Goal: Information Seeking & Learning: Learn about a topic

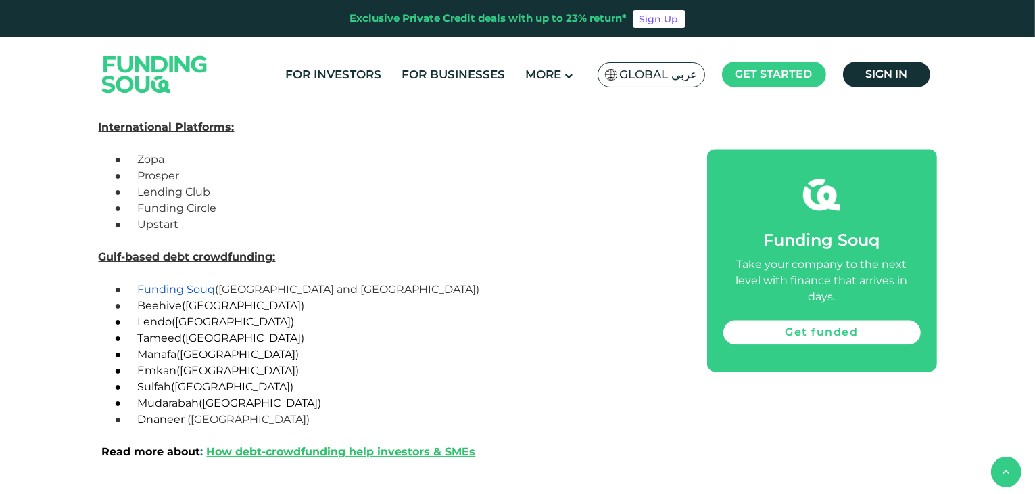
scroll to position [3191, 0]
click at [176, 287] on span "Funding Souq" at bounding box center [176, 288] width 78 height 13
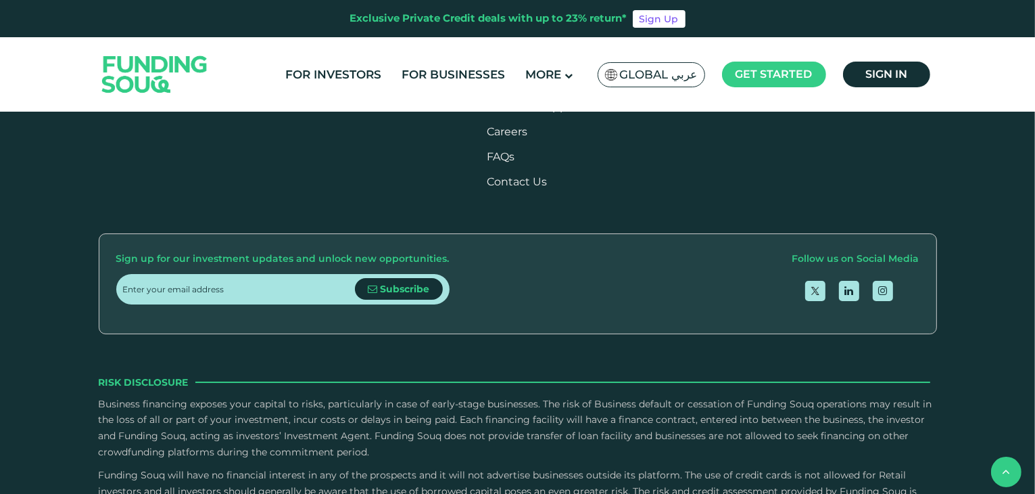
scroll to position [1649, 0]
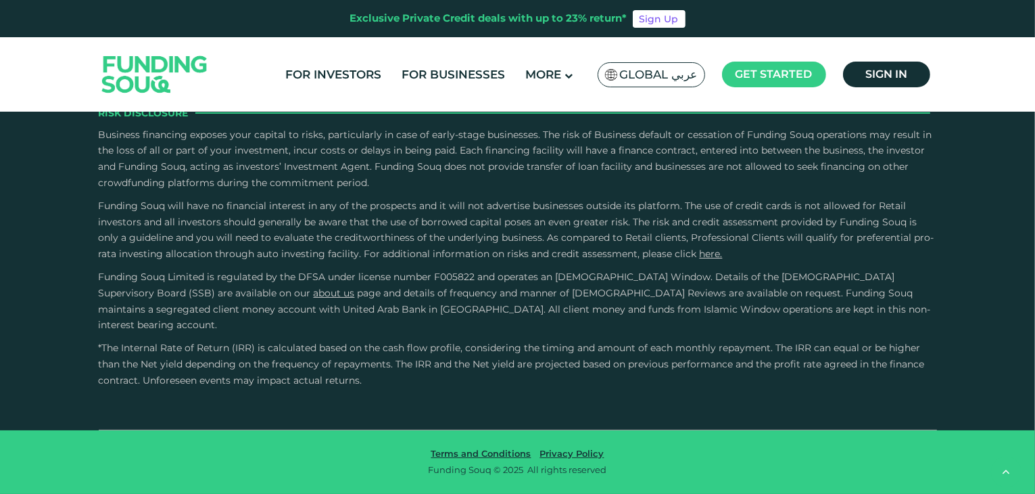
type tc-range-slider "4"
click at [446, 77] on link "For Businesses" at bounding box center [453, 75] width 110 height 22
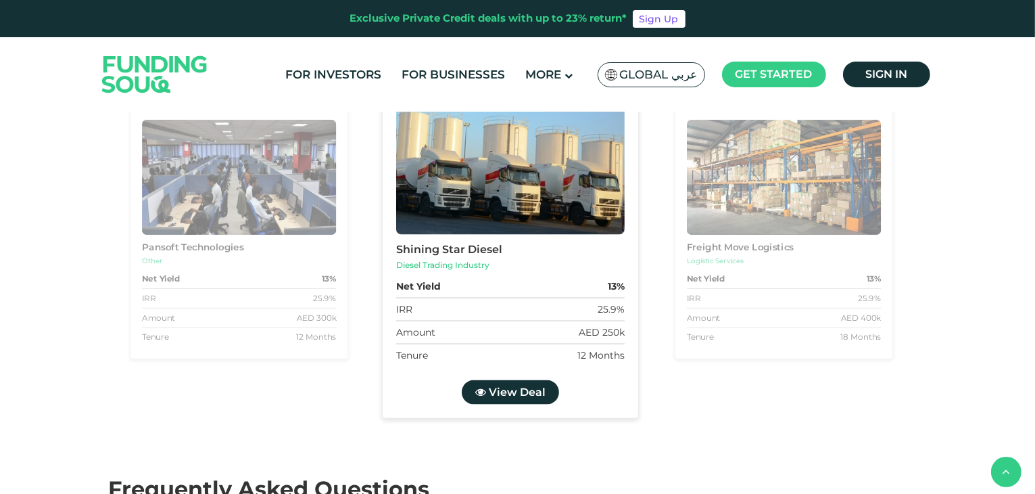
scroll to position [2186, 0]
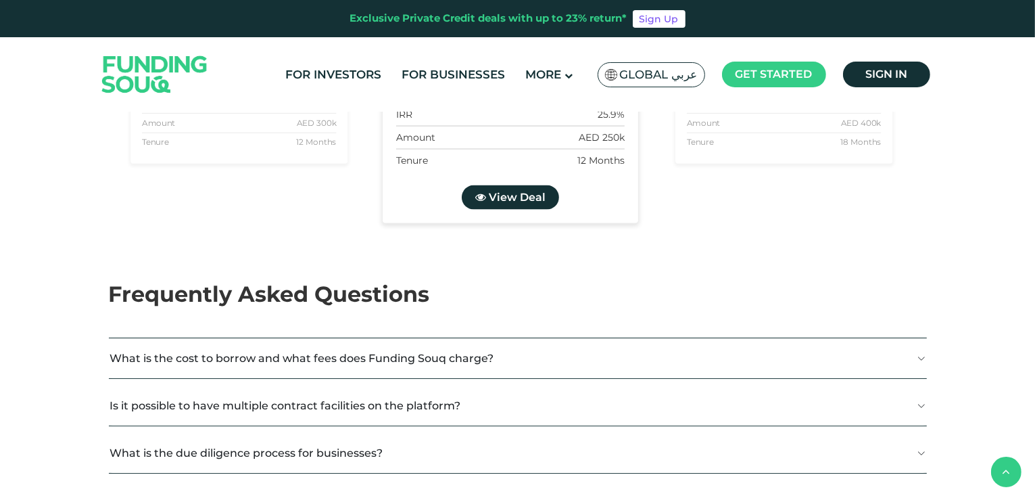
click at [734, 231] on div "Shining Star Diesel Diesel Trading Industry Net Yield 13% IRR 25.9% Amount AED …" at bounding box center [791, 60] width 2455 height 340
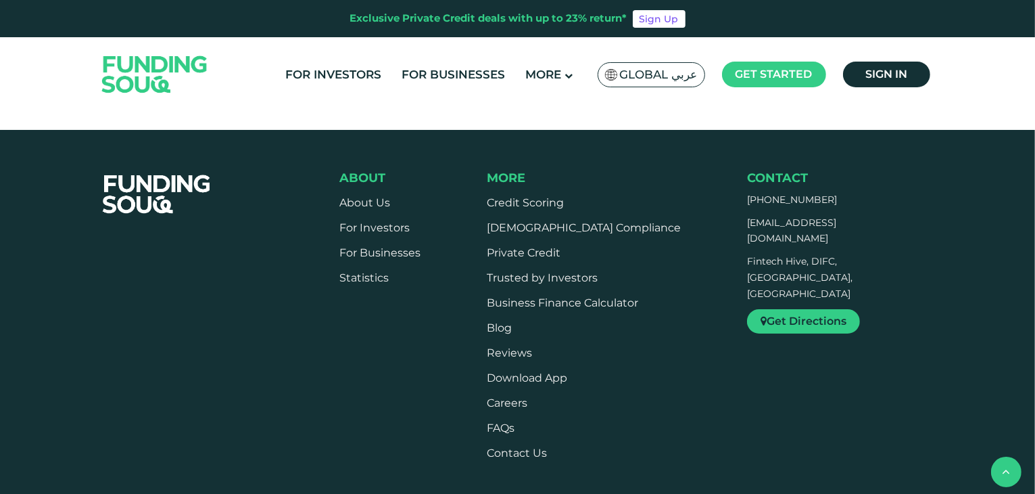
scroll to position [2712, 0]
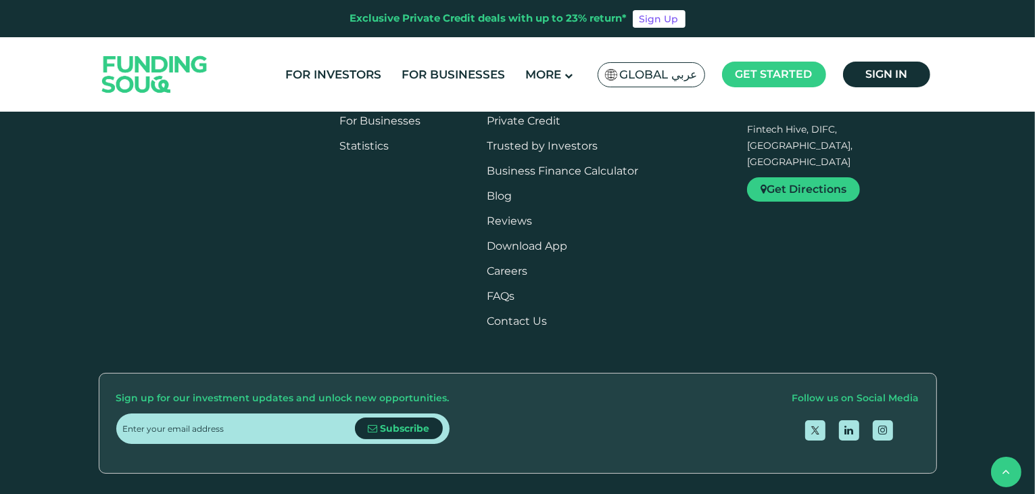
scroll to position [2883, 0]
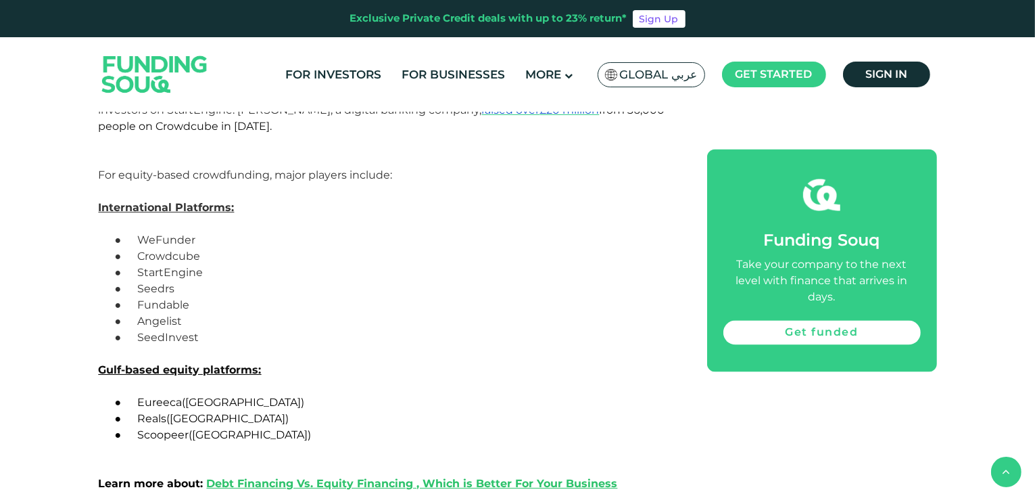
scroll to position [2270, 0]
